Goal: Communication & Community: Answer question/provide support

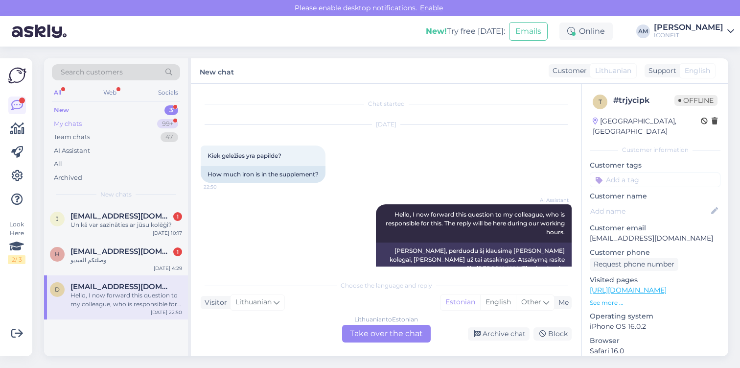
click at [107, 122] on div "My chats 99+" at bounding box center [116, 124] width 128 height 14
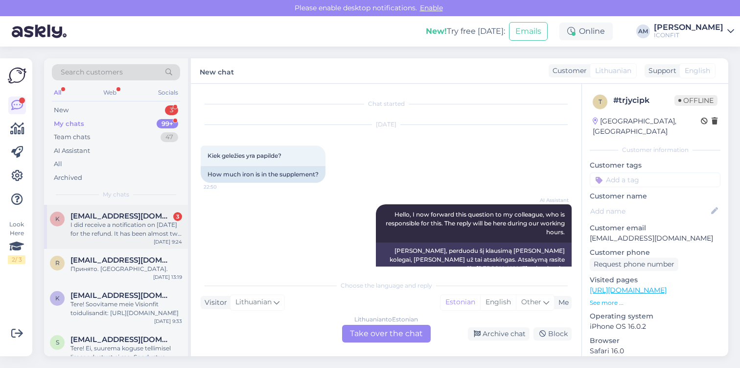
click at [110, 229] on div "I did receive a notification on [DATE] for the refund. It has been almost two w…" at bounding box center [126, 229] width 112 height 18
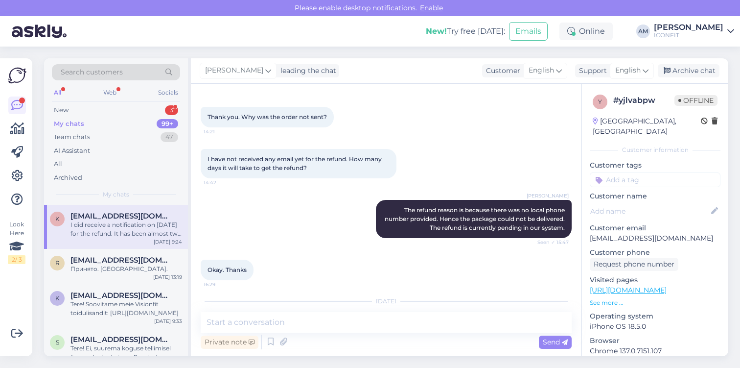
scroll to position [534, 0]
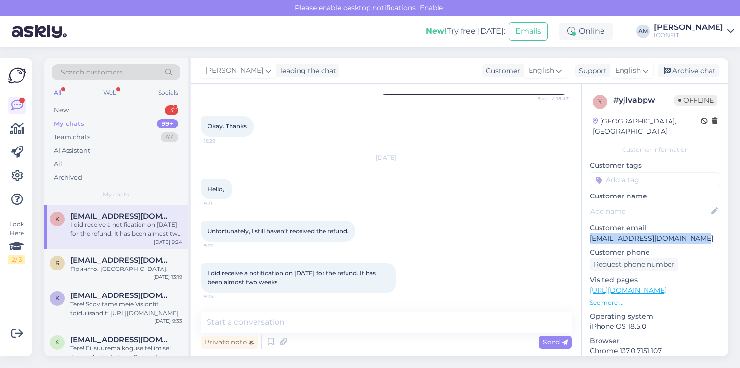
drag, startPoint x: 590, startPoint y: 228, endPoint x: 696, endPoint y: 228, distance: 105.7
click at [696, 233] on p "[EMAIL_ADDRESS][DOMAIN_NAME]" at bounding box center [655, 238] width 131 height 10
copy p "[EMAIL_ADDRESS][DOMAIN_NAME]"
click at [632, 191] on p "Customer name" at bounding box center [655, 196] width 131 height 10
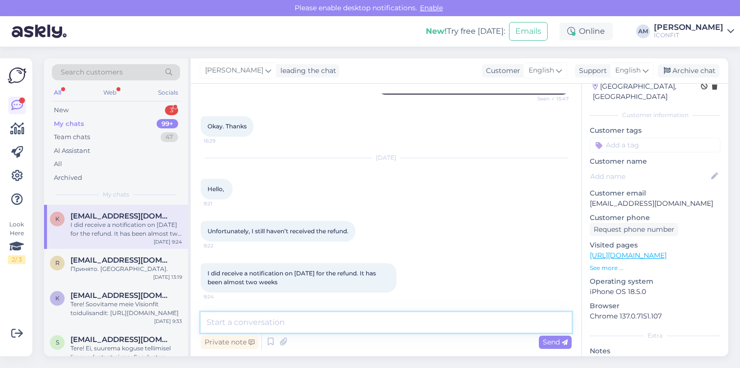
click at [253, 328] on textarea at bounding box center [386, 322] width 371 height 21
click at [233, 318] on textarea "Hello! Please contact [EMAIL_ADDRESS][DOMAIN_NAME]." at bounding box center [386, 322] width 371 height 21
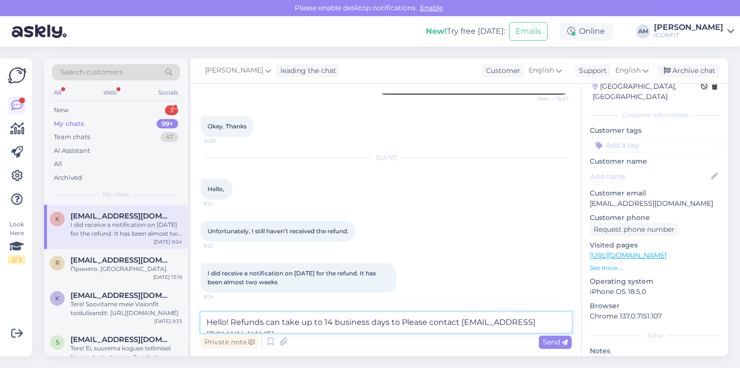
click at [233, 322] on textarea "Hello! Refunds can take up to 14 business days to Please contact [EMAIL_ADDRESS…" at bounding box center [386, 322] width 371 height 21
paste textarea "depending on your bank or card issuer it can take up to 10 business days"
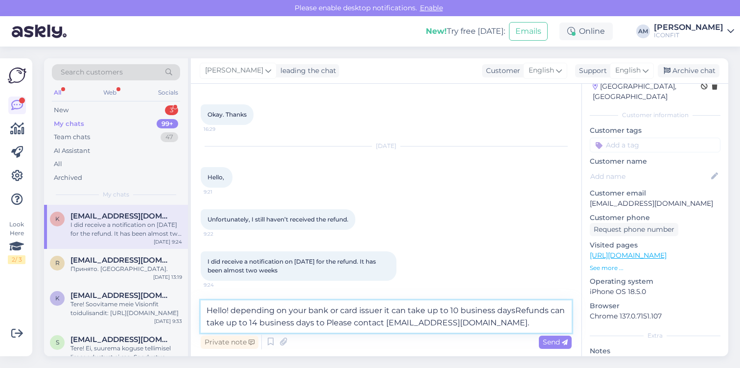
click at [235, 308] on textarea "Hello! depending on your bank or card issuer it can take up to 10 business days…" at bounding box center [386, 316] width 371 height 32
drag, startPoint x: 516, startPoint y: 311, endPoint x: 386, endPoint y: 312, distance: 129.7
click at [386, 312] on textarea "Hello! Depending on your bank or card issuer it can take up to 10 business days…" at bounding box center [386, 316] width 371 height 32
click at [390, 308] on textarea "Hello! Depending on your bank or card issuer Refunds can take up to 14 business…" at bounding box center [386, 316] width 371 height 32
click at [550, 309] on textarea "Hello! Depending on your bank or card issuer refunds can take up to 14 business…" at bounding box center [386, 316] width 371 height 32
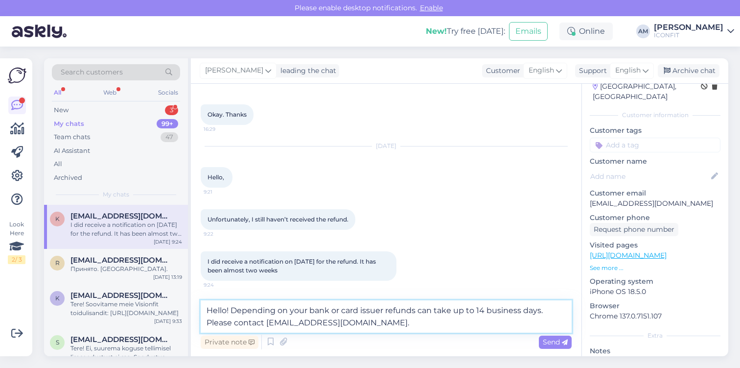
click at [206, 321] on textarea "Hello! Depending on your bank or card issuer refunds can take up to 14 business…" at bounding box center [386, 316] width 371 height 32
click at [256, 324] on textarea "Hello! Depending on your bank or card issuer refunds can take up to 14 business…" at bounding box center [386, 316] width 371 height 32
click at [260, 321] on textarea "Hello! Depending on your bank or card issuer refunds can take up to 14 business…" at bounding box center [386, 316] width 371 height 32
click at [281, 321] on textarea "Hello! Depending on your bank or card issuer refunds can take up to 14 business…" at bounding box center [386, 316] width 371 height 32
click at [278, 319] on textarea "Hello! Depending on your bank or card issuer refunds can take up to 14 business…" at bounding box center [386, 316] width 371 height 32
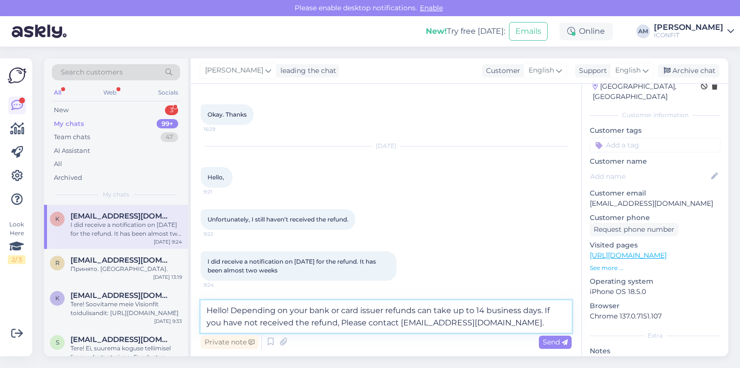
click at [328, 321] on textarea "Hello! Depending on your bank or card issuer refunds can take up to 14 business…" at bounding box center [386, 316] width 371 height 32
click at [317, 322] on textarea "Hello! Depending on your bank or card issuer refunds can take up to 14 business…" at bounding box center [386, 316] width 371 height 32
click at [498, 323] on textarea "Hello! Depending on your bank or card issuer refunds can take up to 14 business…" at bounding box center [386, 316] width 371 height 32
click at [291, 321] on textarea "Hello! Depending on your bank or card issuer refunds can take up to 14 business…" at bounding box center [386, 316] width 371 height 32
click at [487, 324] on textarea "Hello! Depending on your bank or card issuer refunds can take up to 14 business…" at bounding box center [386, 316] width 371 height 32
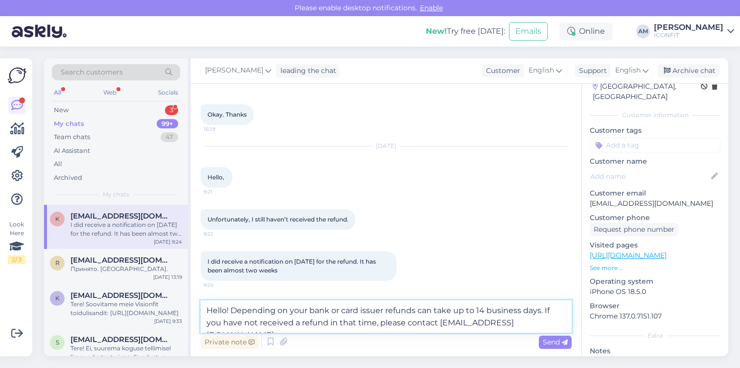
type textarea "Hello! Depending on your bank or card issuer refunds can take up to 14 business…"
click at [560, 344] on span "Send" at bounding box center [555, 341] width 25 height 9
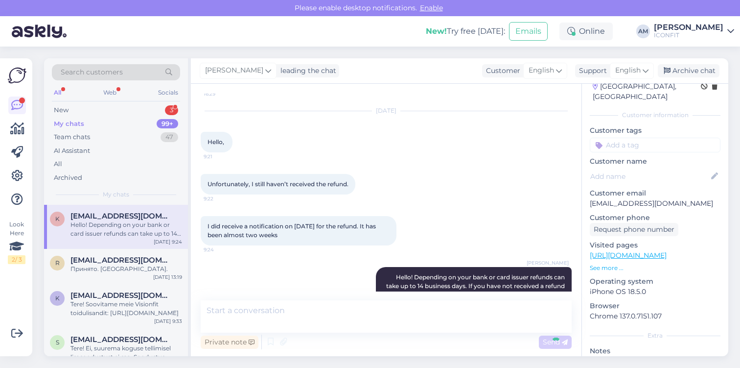
scroll to position [593, 0]
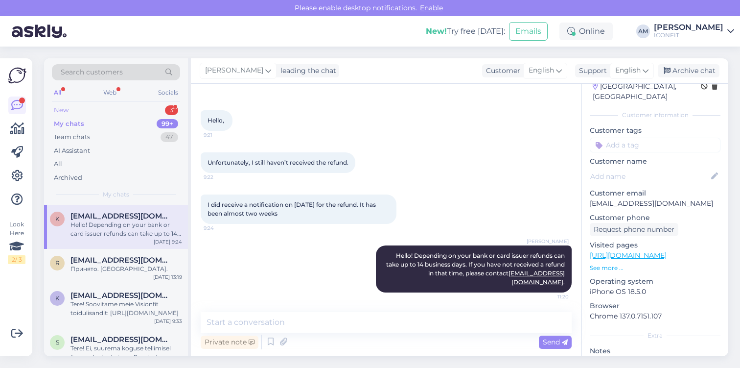
click at [73, 109] on div "New 3" at bounding box center [116, 110] width 128 height 14
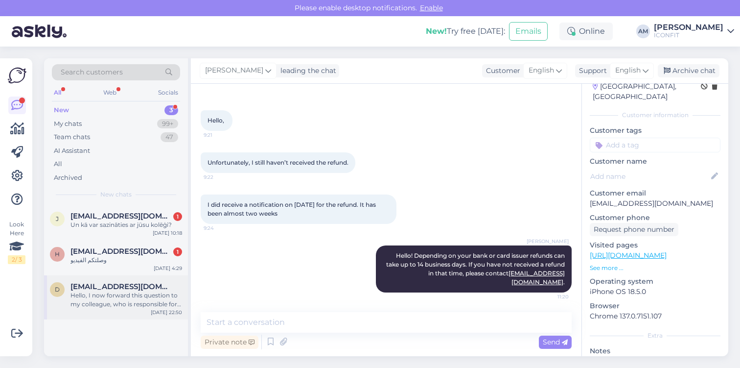
click at [100, 296] on div "Hello, I now forward this question to my colleague, who is responsible for this…" at bounding box center [126, 300] width 112 height 18
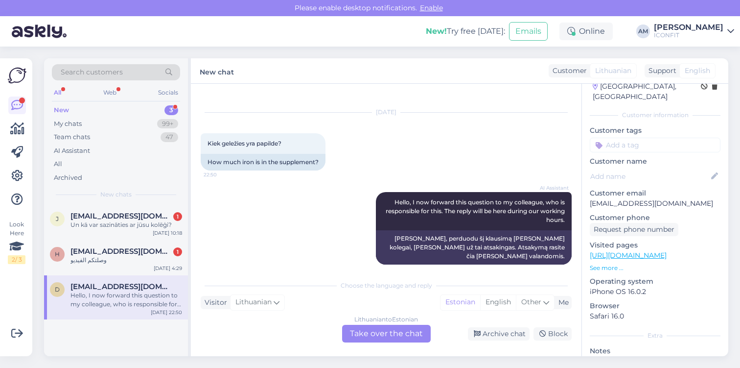
scroll to position [0, 0]
click at [116, 257] on div "وصلتكم الفيديو" at bounding box center [126, 260] width 112 height 9
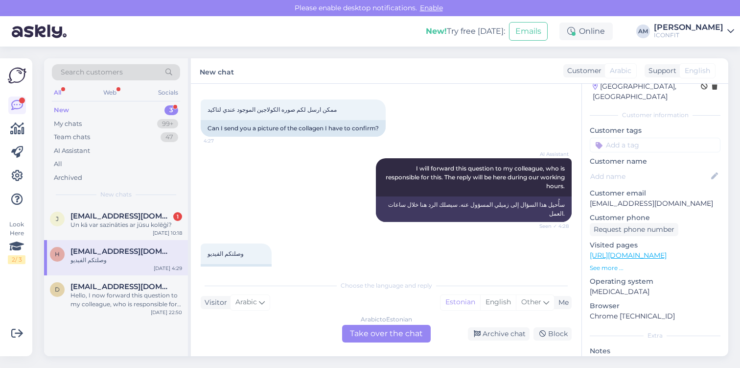
scroll to position [198, 0]
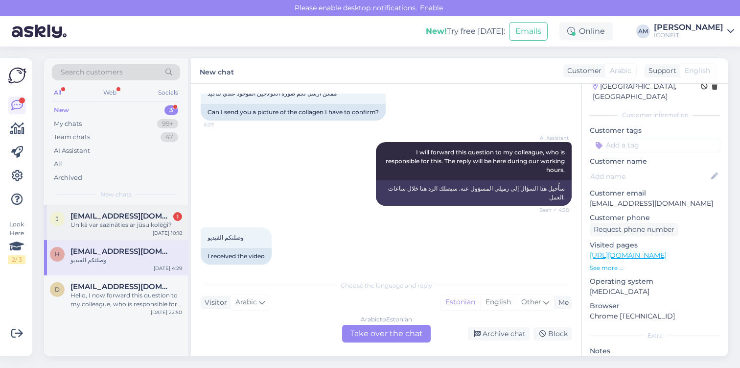
click at [120, 217] on span "[EMAIL_ADDRESS][DOMAIN_NAME]" at bounding box center [121, 215] width 102 height 9
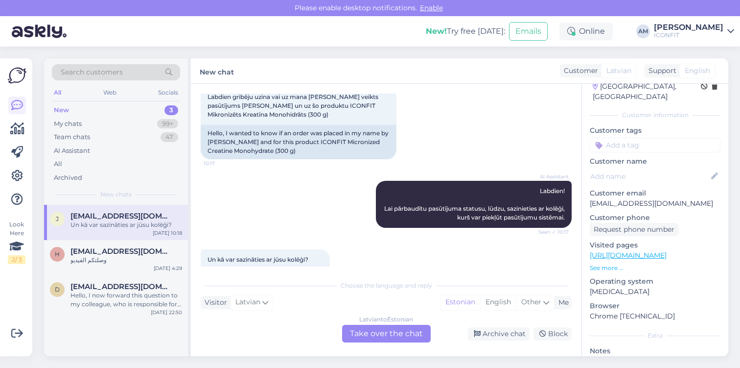
scroll to position [50, 0]
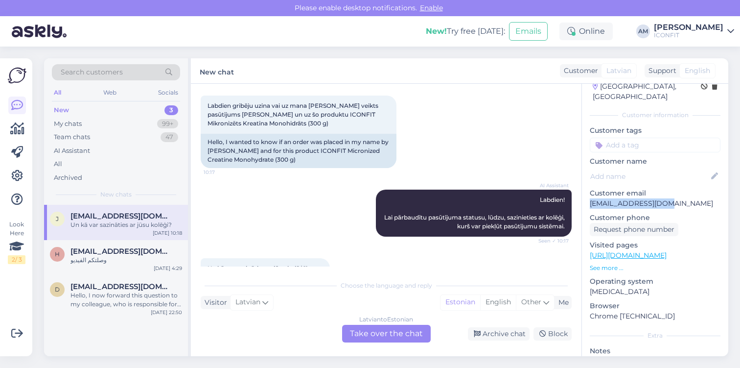
drag, startPoint x: 666, startPoint y: 194, endPoint x: 583, endPoint y: 198, distance: 82.8
click at [583, 198] on div "i # irebbehm Offline [GEOGRAPHIC_DATA], Riga Customer information Customer tags…" at bounding box center [655, 255] width 146 height 413
copy p "[EMAIL_ADDRESS][DOMAIN_NAME]"
click at [377, 340] on div "[DEMOGRAPHIC_DATA] to Estonian Take over the chat" at bounding box center [386, 334] width 89 height 18
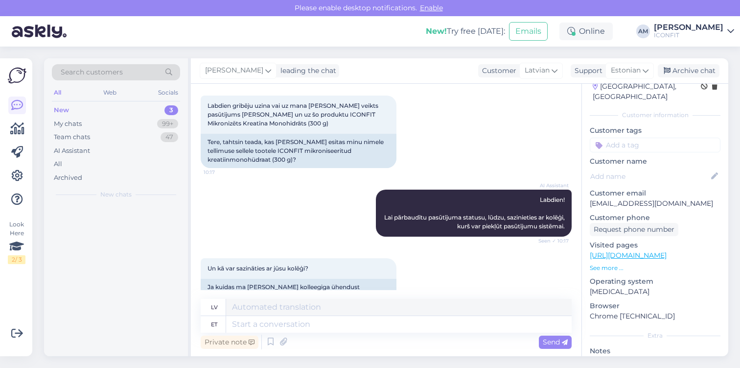
scroll to position [66, 0]
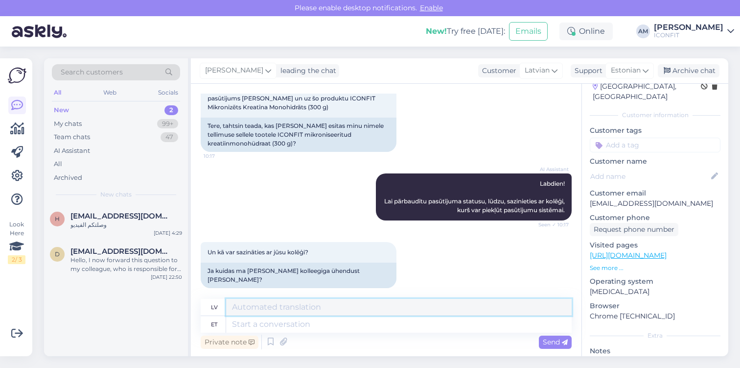
click at [321, 311] on textarea at bounding box center [399, 307] width 346 height 17
click at [325, 325] on textarea at bounding box center [399, 324] width 346 height 17
type textarea "Tere!"
type textarea "Sveiki!"
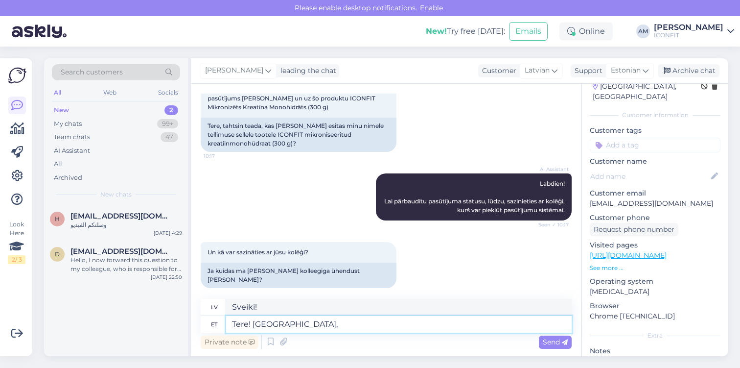
type textarea "Tere! [GEOGRAPHIC_DATA],"
type textarea "Sveiki! Jā,"
type textarea "Tere! Jah, teie"
type textarea "Sveiki! [PERSON_NAME], tu"
type textarea "Tere! Jah, teie tellimuse"
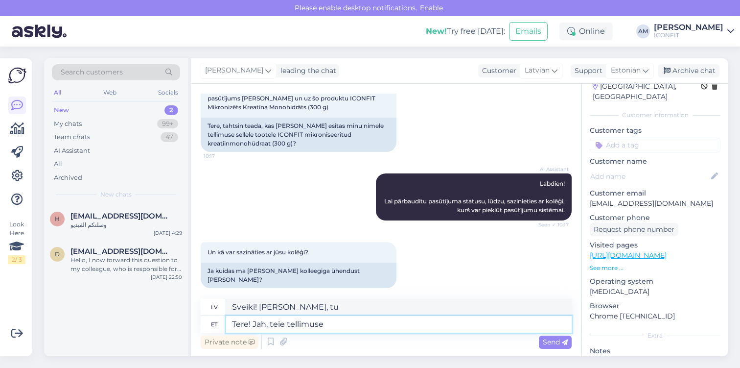
type textarea "Sveiki! [PERSON_NAME], [PERSON_NAME] pasūtījums"
type textarea "Tere! [PERSON_NAME], teie tellimuse on [PERSON_NAME]"
type textarea "Sveiki! [PERSON_NAME], [PERSON_NAME] pasūtījums ir"
type textarea "Tere! Jah, teie tellimuse on kenasti l"
type textarea "Sveiki! [PERSON_NAME], [PERSON_NAME] pasūtījums ir kārtībā."
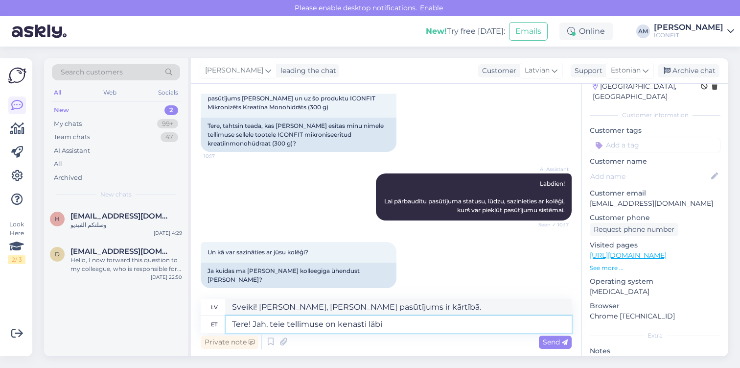
type textarea "Tere! Jah, teie tellimuse on kenasti läbi l"
type textarea "Sveiki! [PERSON_NAME], [PERSON_NAME] pasūtījums ir veiksmīgi pabeigts."
type textarea "Tere! Jah, teie tellimuse on kenasti läbi läinud ni"
type textarea "Sveiki! [PERSON_NAME], [PERSON_NAME] pasūtījums ir veiksmīgi apstrādāts."
type textarea "Tere! Jah, teie tellimuse on kenasti läbi läinud ning"
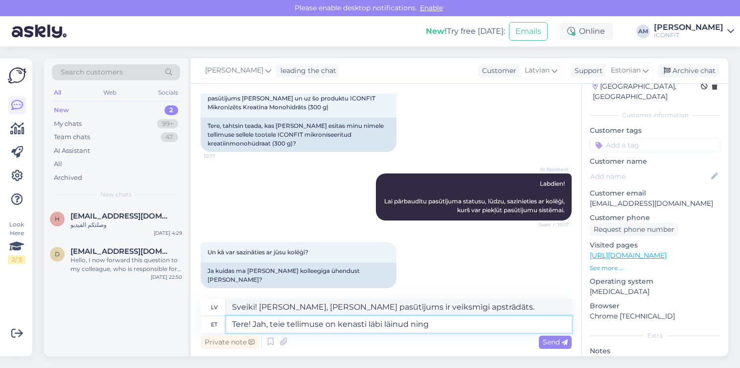
type textarea "Sveiki! [PERSON_NAME], [PERSON_NAME] pasūtījums ir veiksmīgi apstrādāts, un"
type textarea "Tere! Jah, teie tellimuse on kenasti läbi läinud ning teie"
type textarea "Sveiki! [PERSON_NAME], [PERSON_NAME] pasūtījums ir veiksmīgi apstrādāts, un jūs"
type textarea "Tere! Jah, teie tellimuse on kenasti läbi läinud ning teil"
type textarea "Sveiki! [PERSON_NAME], [PERSON_NAME] pasūtījums ir veiksmīgi apstrādāts, un jum…"
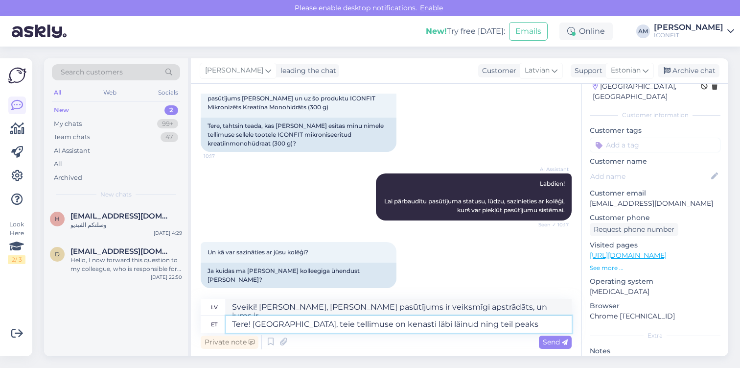
type textarea "Tere! [GEOGRAPHIC_DATA], teie tellimuse on kenasti läbi läinud ning teil peaks o"
type textarea "Sveiki! [PERSON_NAME], [PERSON_NAME] pasūtījums ir veiksmīgi apstrādāts, un jum…"
type textarea "Tere! Jah, teie tellimuse on kenasti läbi läinud ning teil peaks olema ka me"
type textarea "Sveiki! [PERSON_NAME], [PERSON_NAME] pasūtījums ir veiksmīgi apstrādāts, un jum…"
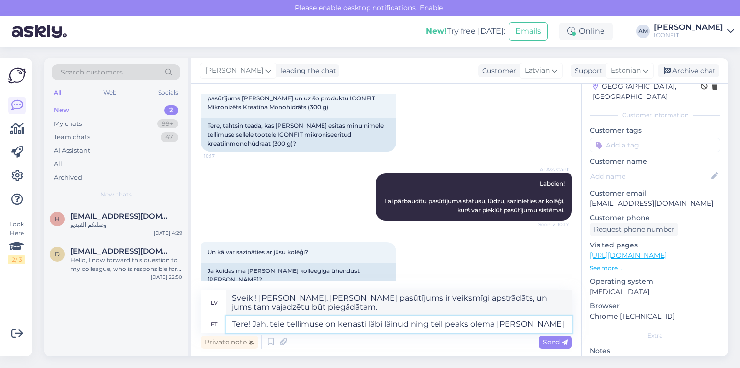
type textarea "Tere! Jah, teie tellimuse on kenasti läbi läinud ning teil peaks olema [PERSON_…"
type textarea "Sveiki! [PERSON_NAME], [PERSON_NAME] pasūtījums ir veiksmīgi apstrādāts, un jum…"
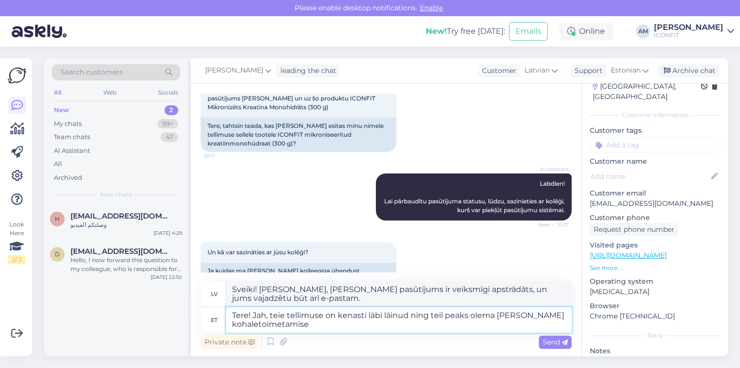
type textarea "Tere! Jah, teie tellimuse on kenasti läbi läinud ning teil peaks olema [PERSON_…"
type textarea "Sveiki! [PERSON_NAME], [PERSON_NAME] pasūtījums ir veiksmīgi apstrādāts, un jum…"
type textarea "Tere! Jah, teie tellimuse on kenasti läbi läinud ning teil peaks olema [PERSON_…"
type textarea "Sveiki! [PERSON_NAME], [PERSON_NAME] pasūtījums ir veiksmīgi apstrādāts, un jum…"
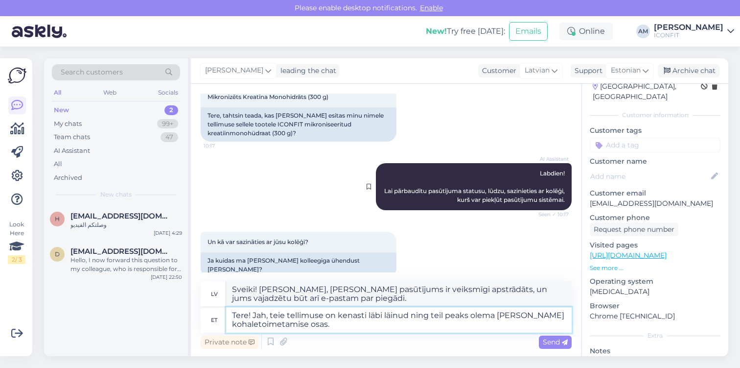
scroll to position [84, 0]
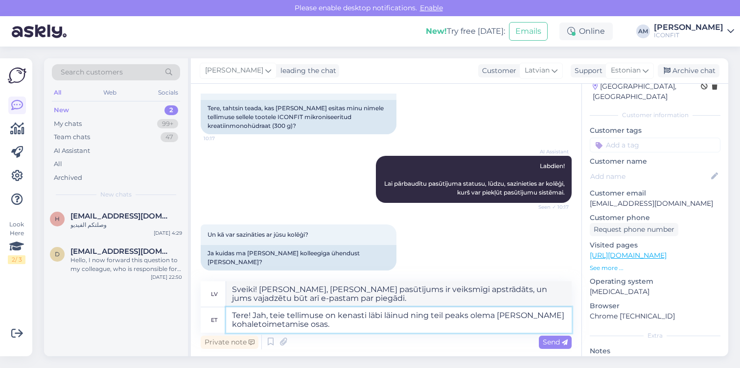
type textarea "Tere! Jah, teie tellimuse on kenasti läbi läinud ning teil peaks olema [PERSON_…"
click at [546, 342] on span "Send" at bounding box center [555, 341] width 25 height 9
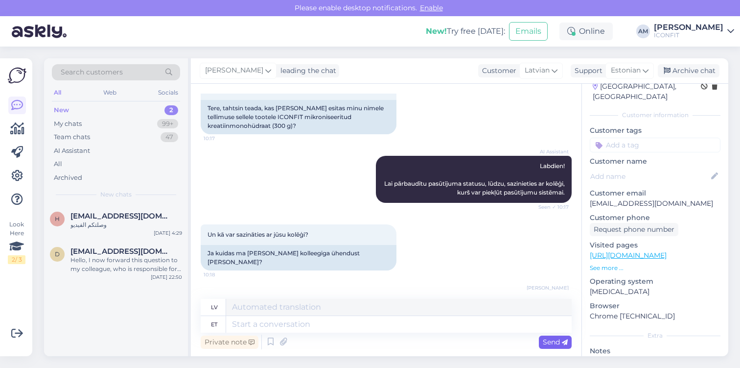
scroll to position [142, 0]
